Goal: Register for event/course

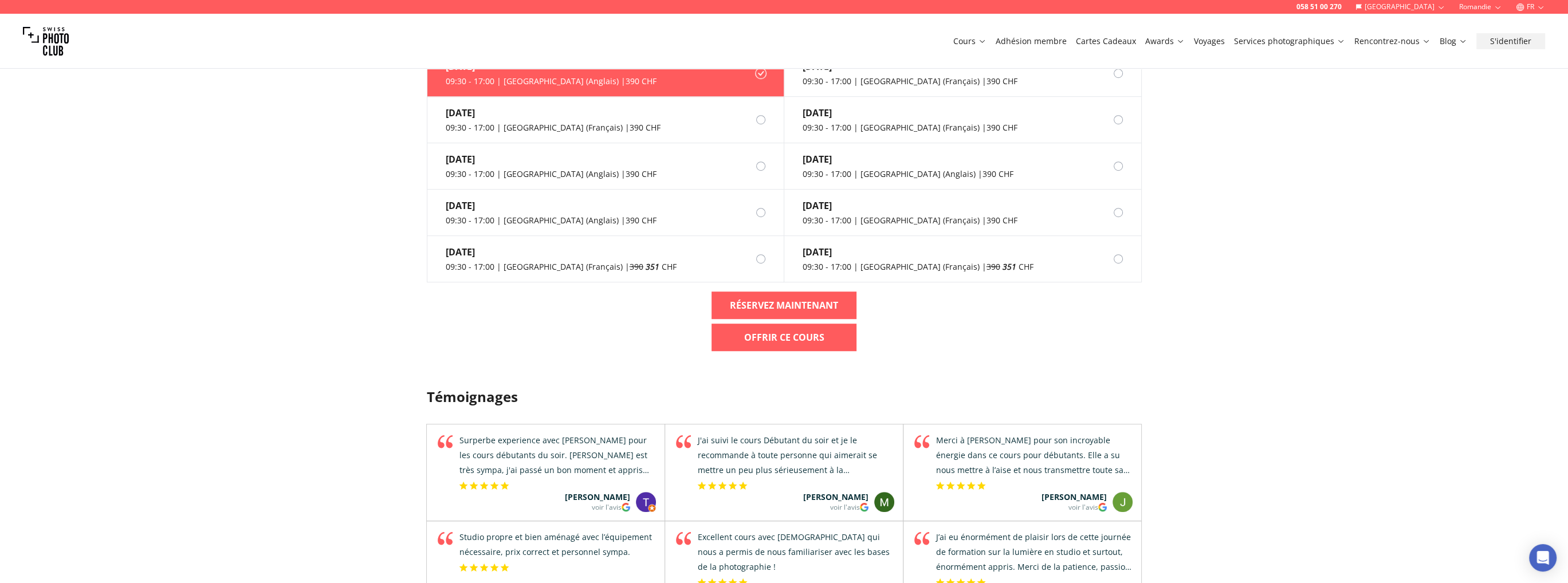
scroll to position [1261, 0]
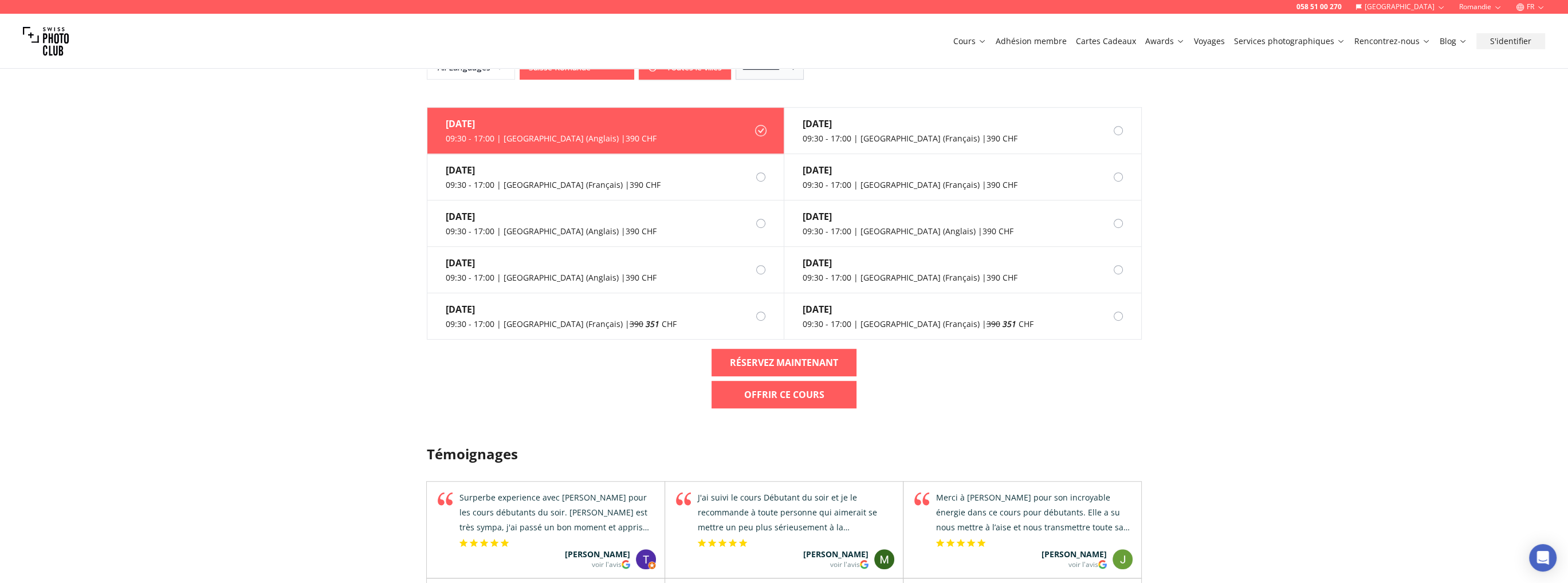
click at [1013, 397] on div "[DATE] 09:30 - 17:00 | [GEOGRAPHIC_DATA] ([DEMOGRAPHIC_DATA]) | 390 CHF [DATE] …" at bounding box center [785, 263] width 734 height 311
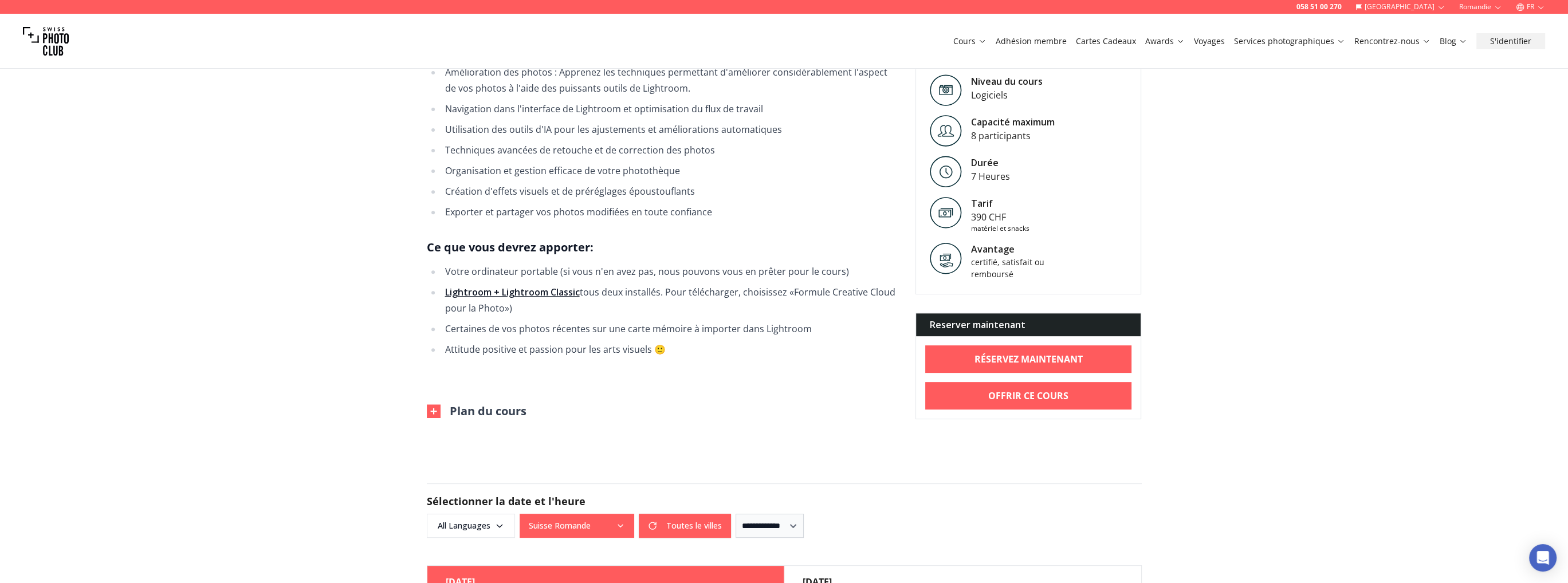
scroll to position [974, 0]
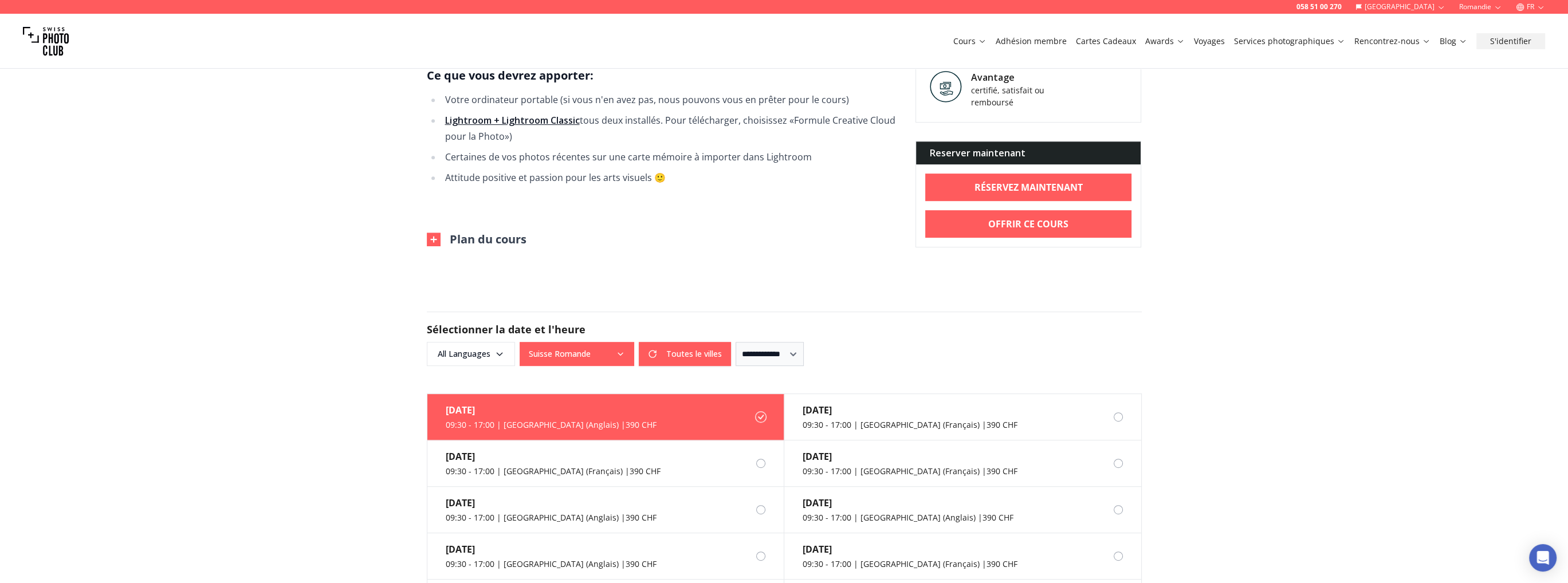
click at [428, 244] on img at bounding box center [434, 239] width 14 height 14
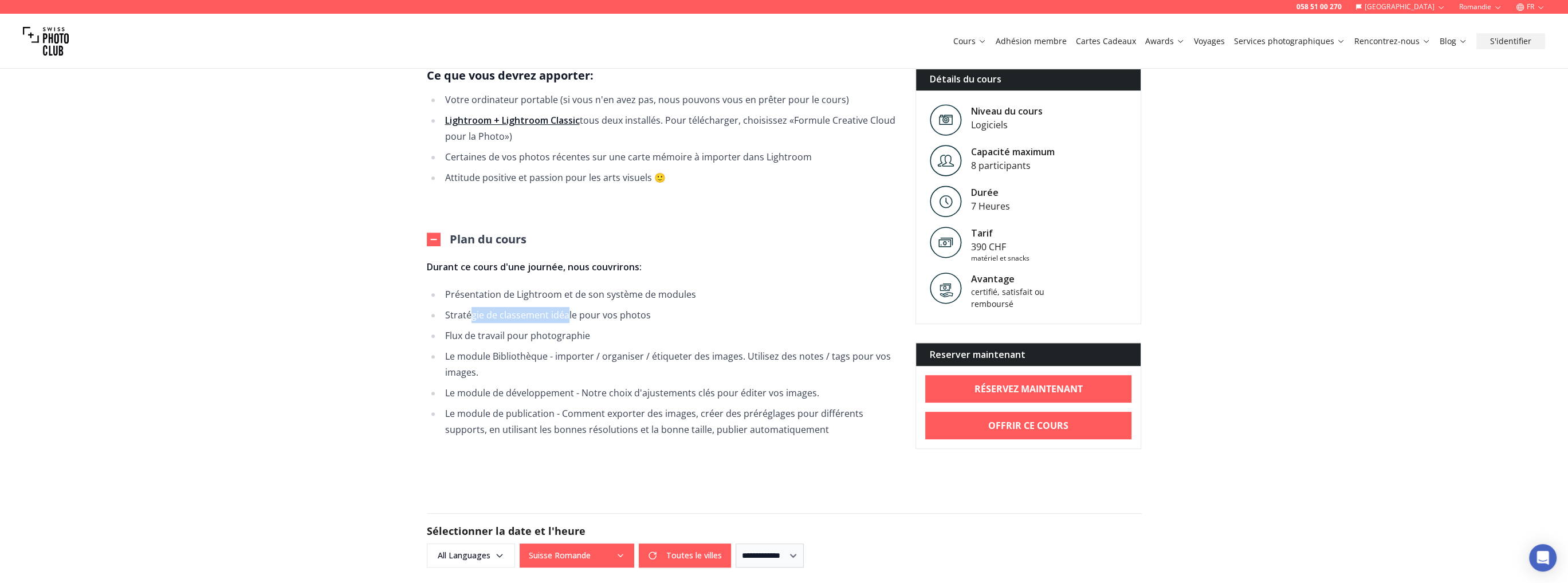
drag, startPoint x: 470, startPoint y: 319, endPoint x: 565, endPoint y: 318, distance: 95.0
click at [565, 318] on li "Stratégie de classement idéale pour vos photos" at bounding box center [669, 315] width 455 height 16
drag, startPoint x: 458, startPoint y: 333, endPoint x: 575, endPoint y: 331, distance: 117.0
click at [575, 331] on li "Flux de travail pour photographie" at bounding box center [669, 336] width 455 height 16
drag, startPoint x: 479, startPoint y: 357, endPoint x: 715, endPoint y: 356, distance: 236.0
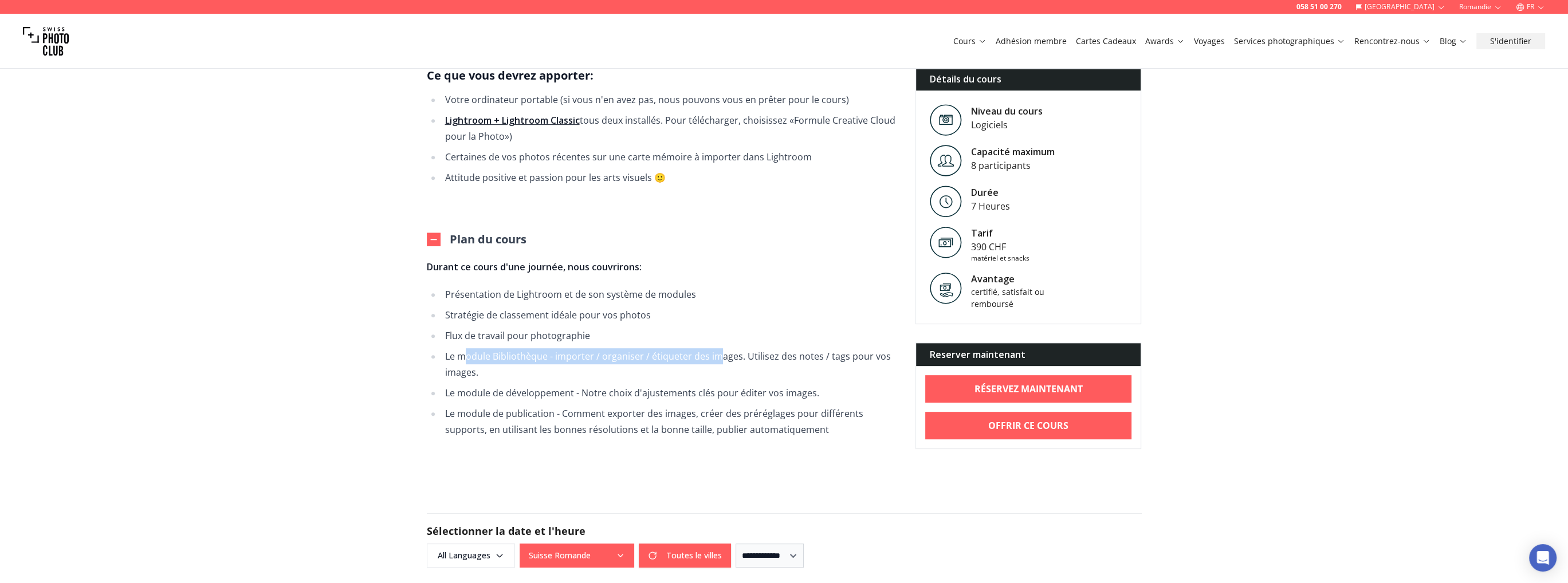
click at [715, 356] on li "Le module Bibliothèque - importer / organiser / étiqueter des images. Utilisez …" at bounding box center [669, 364] width 455 height 32
drag, startPoint x: 764, startPoint y: 359, endPoint x: 853, endPoint y: 359, distance: 89.0
click at [853, 359] on li "Le module Bibliothèque - importer / organiser / étiqueter des images. Utilisez …" at bounding box center [669, 364] width 455 height 32
drag, startPoint x: 486, startPoint y: 395, endPoint x: 600, endPoint y: 397, distance: 114.0
click at [600, 397] on li "Le module de développement - Notre choix d'ajustements clés pour éditer vos ima…" at bounding box center [669, 393] width 455 height 16
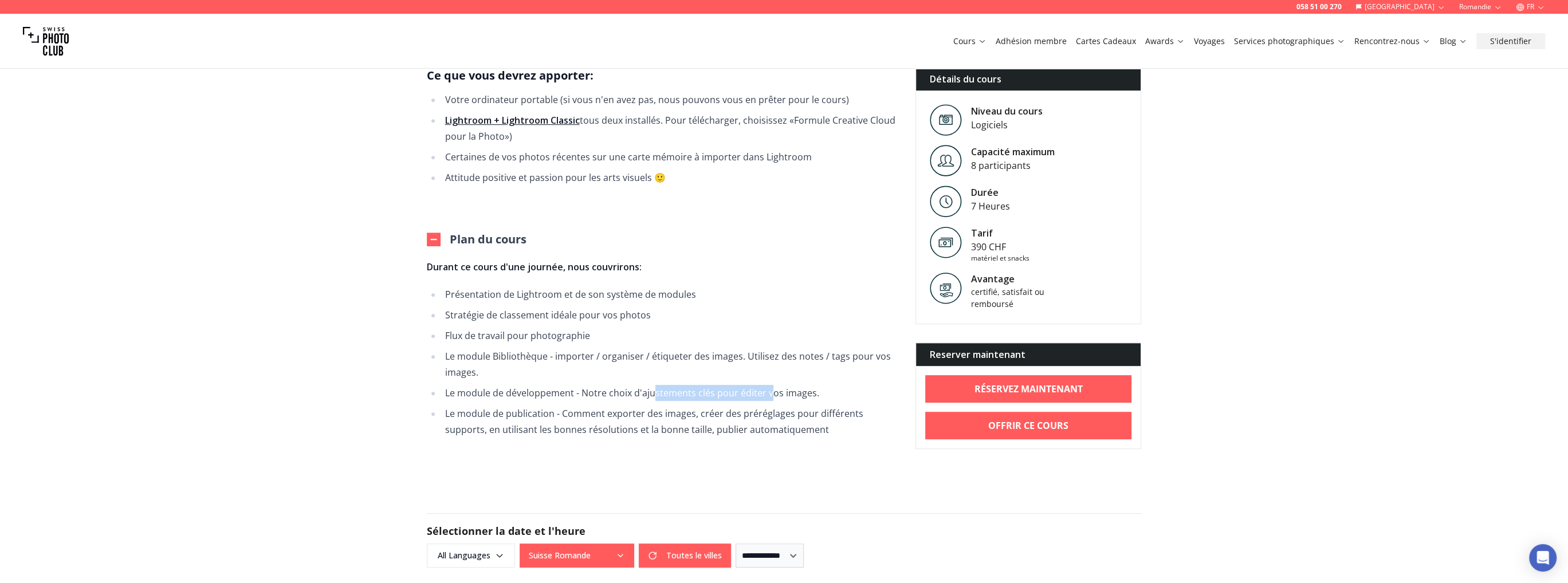
drag, startPoint x: 652, startPoint y: 399, endPoint x: 770, endPoint y: 399, distance: 118.0
click at [770, 399] on li "Le module de développement - Notre choix d'ajustements clés pour éditer vos ima…" at bounding box center [669, 393] width 455 height 16
drag, startPoint x: 479, startPoint y: 417, endPoint x: 542, endPoint y: 440, distance: 67.1
click at [572, 418] on li "Le module de publication - Comment exporter des images, créer des préréglages p…" at bounding box center [669, 422] width 455 height 32
drag, startPoint x: 484, startPoint y: 431, endPoint x: 779, endPoint y: 436, distance: 295.0
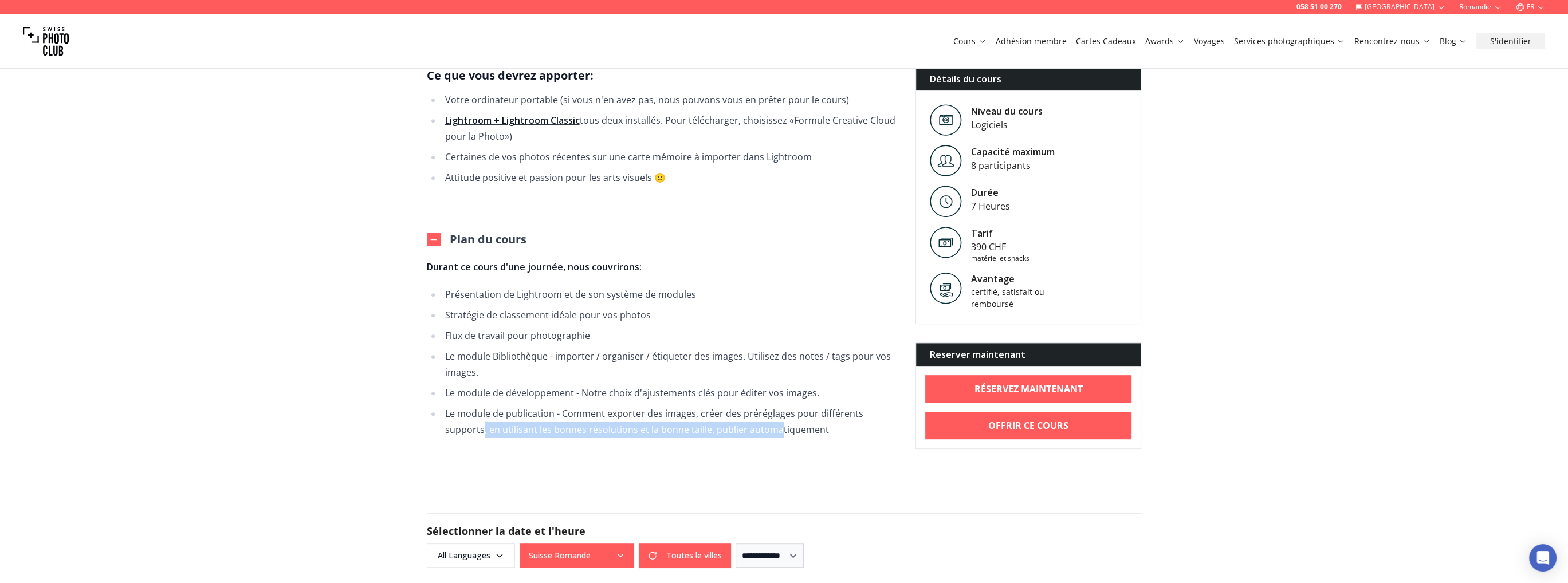
click at [779, 436] on li "Le module de publication - Comment exporter des images, créer des préréglages p…" at bounding box center [669, 422] width 455 height 32
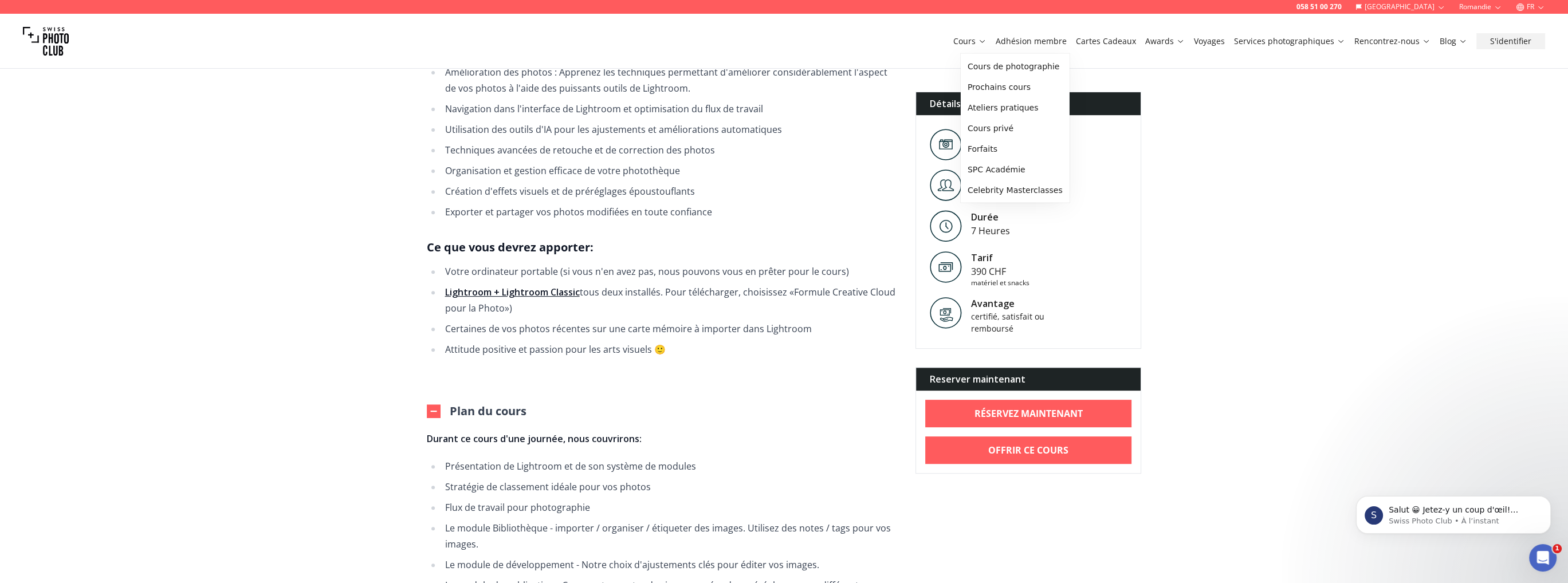
scroll to position [0, 0]
